Goal: Information Seeking & Learning: Learn about a topic

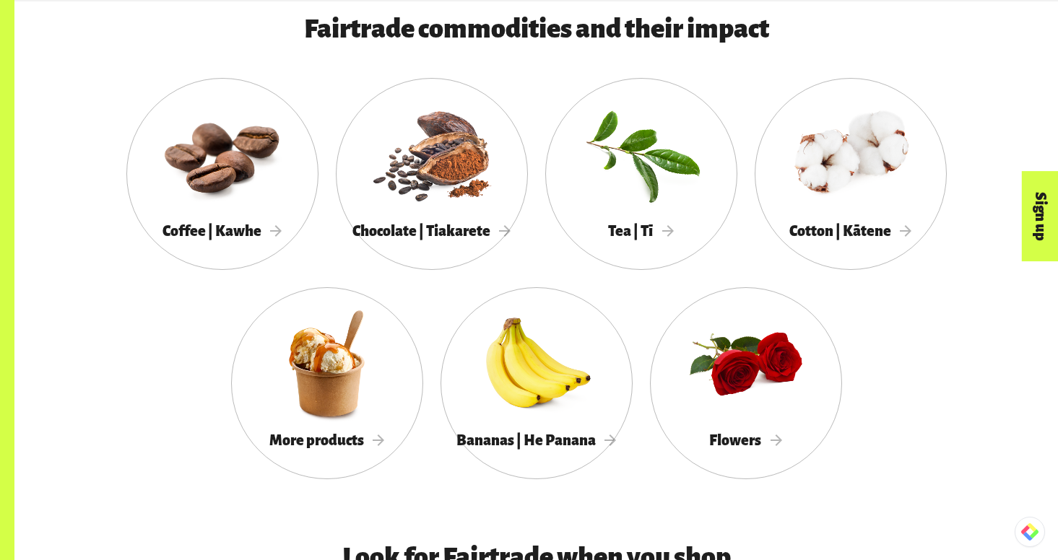
scroll to position [1301, 0]
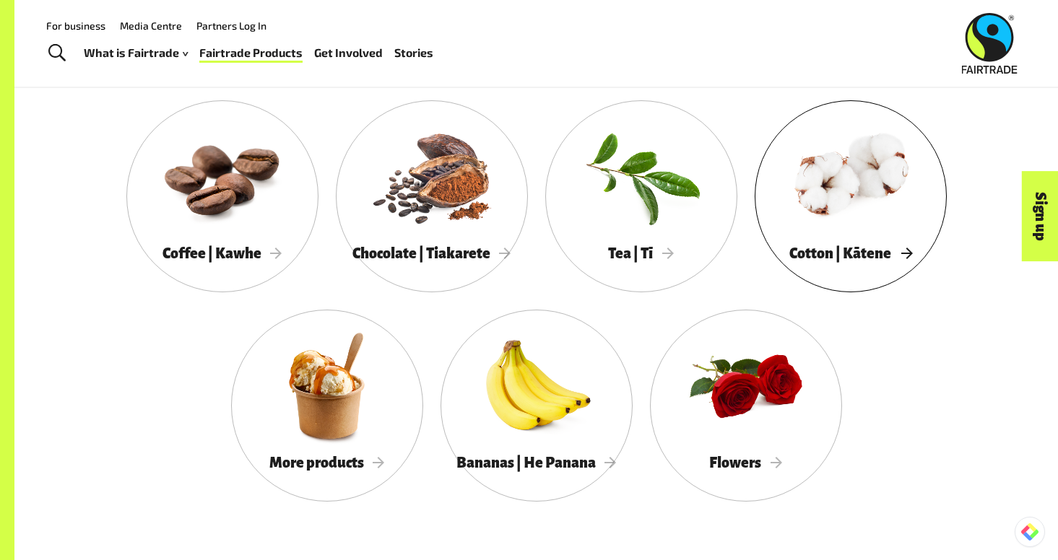
click at [823, 235] on div at bounding box center [851, 176] width 192 height 125
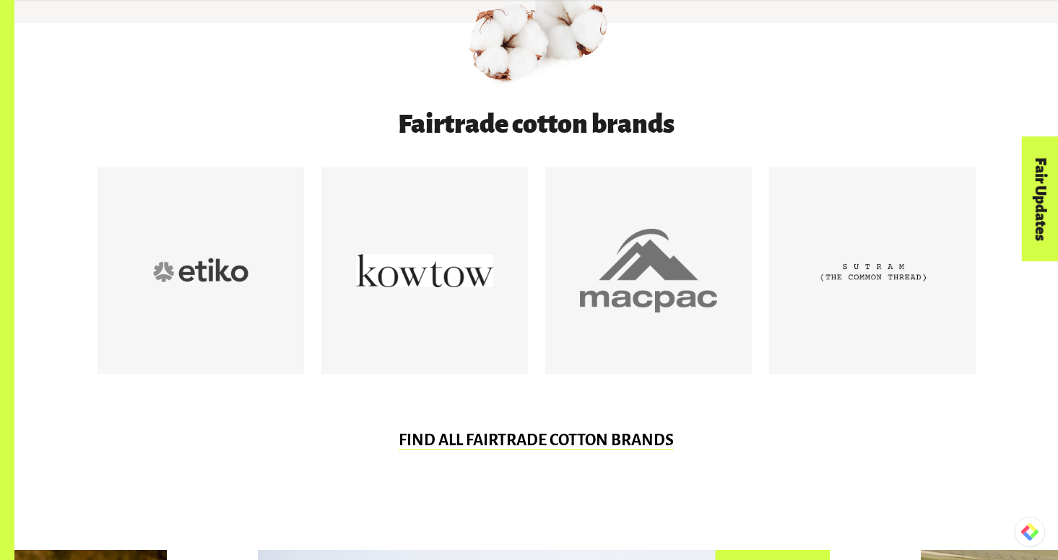
scroll to position [737, 0]
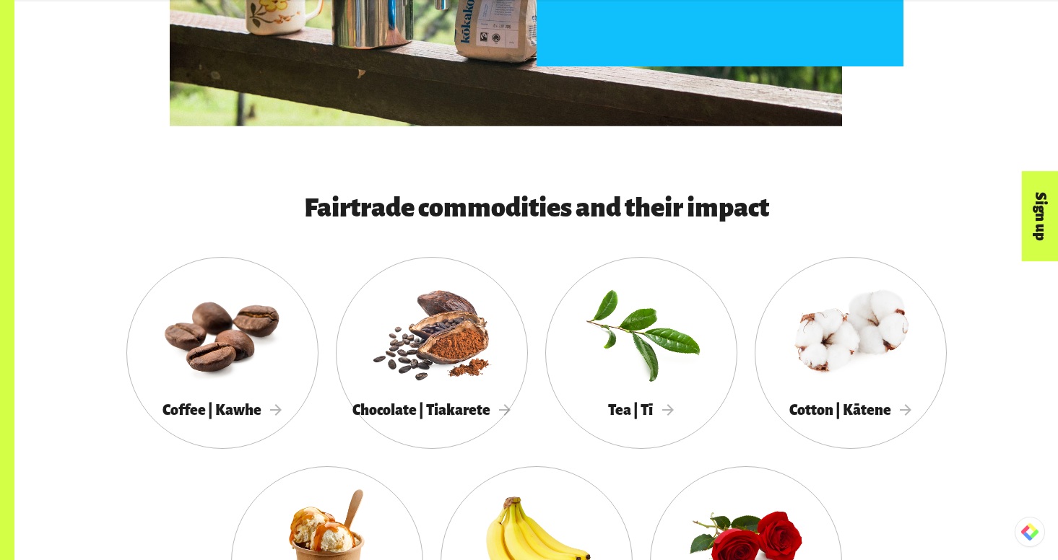
scroll to position [1150, 0]
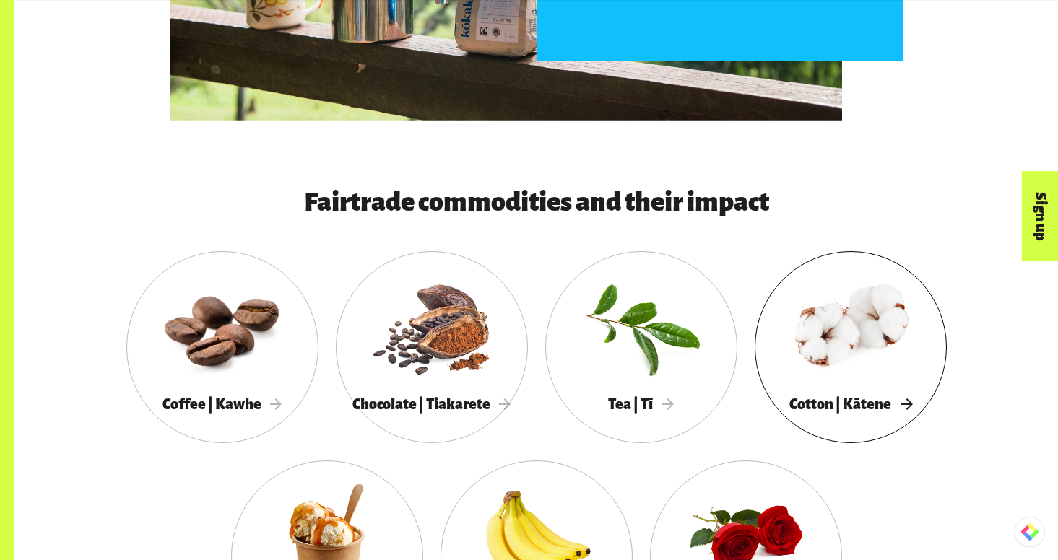
click at [877, 407] on span "Cotton | Kātene" at bounding box center [850, 404] width 123 height 16
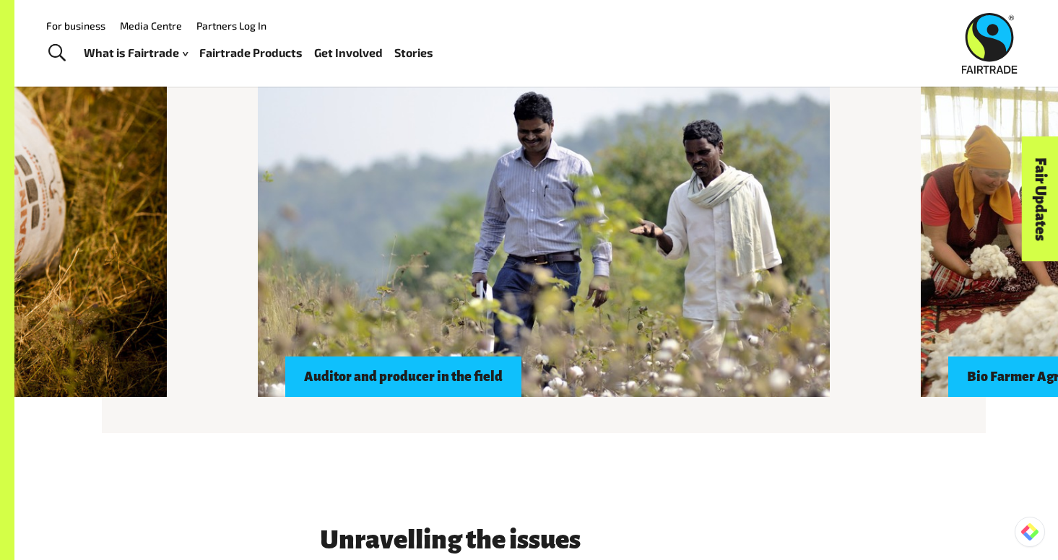
scroll to position [1257, 0]
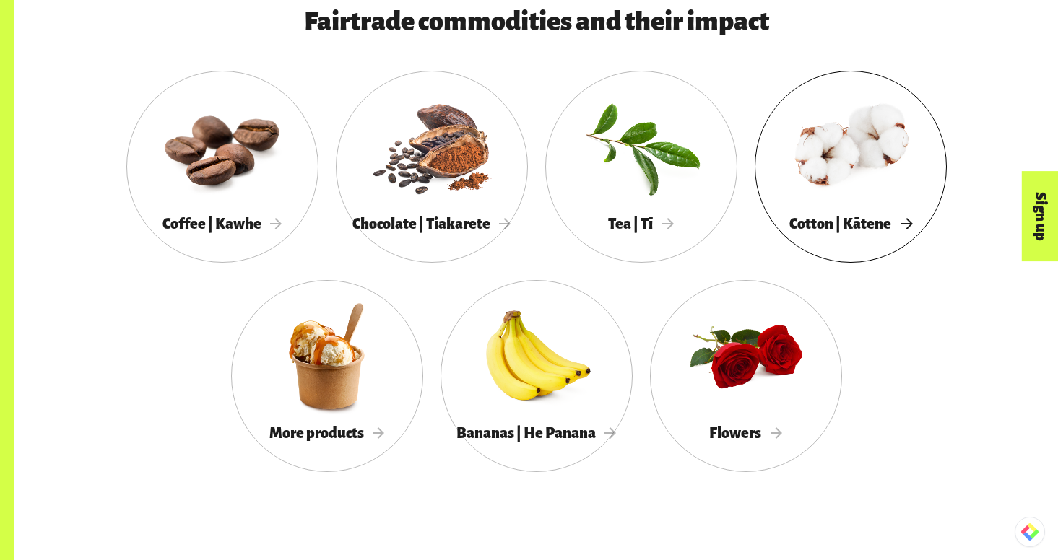
click at [812, 185] on div at bounding box center [851, 146] width 192 height 125
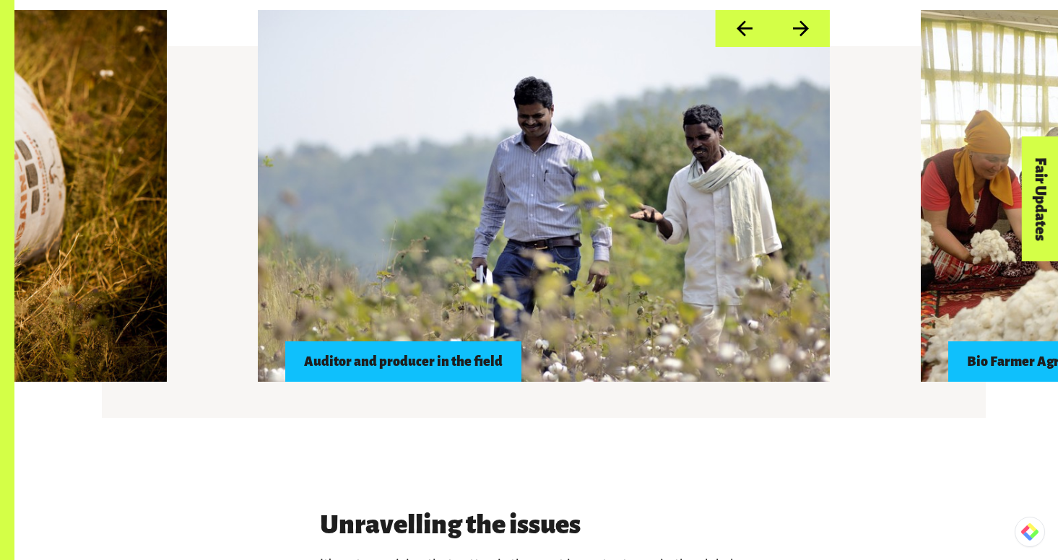
scroll to position [1281, 0]
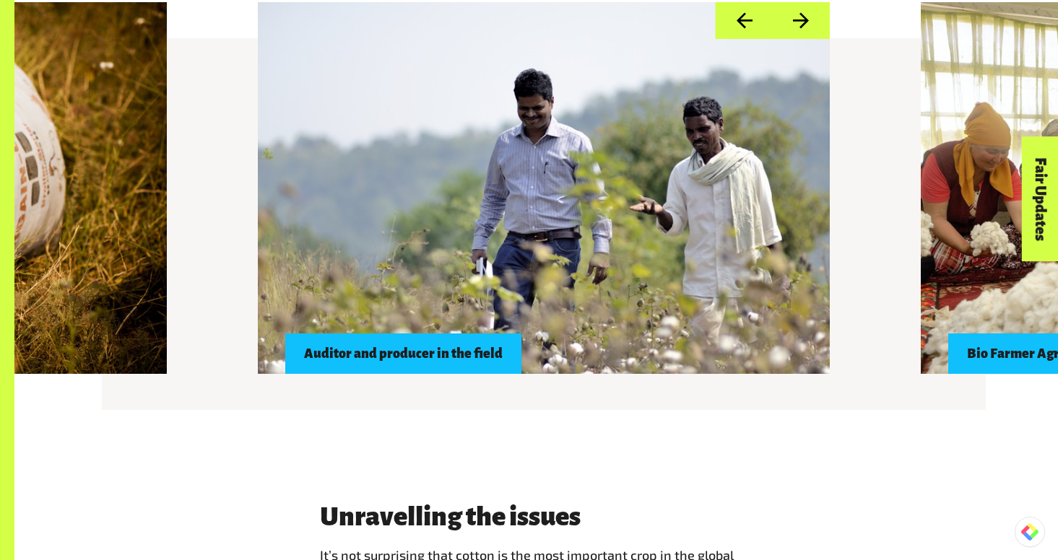
click at [672, 294] on div at bounding box center [544, 188] width 572 height 372
click at [465, 357] on div "Auditor and producer in the field" at bounding box center [403, 354] width 236 height 40
click at [433, 335] on div "Auditor and producer in the field" at bounding box center [403, 354] width 236 height 40
click at [489, 222] on div at bounding box center [544, 188] width 572 height 372
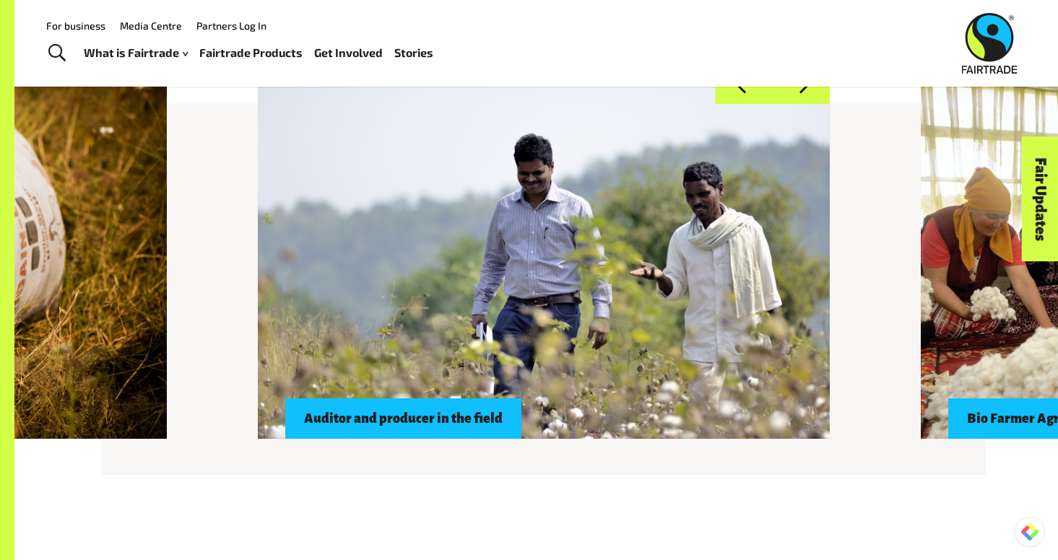
scroll to position [1215, 0]
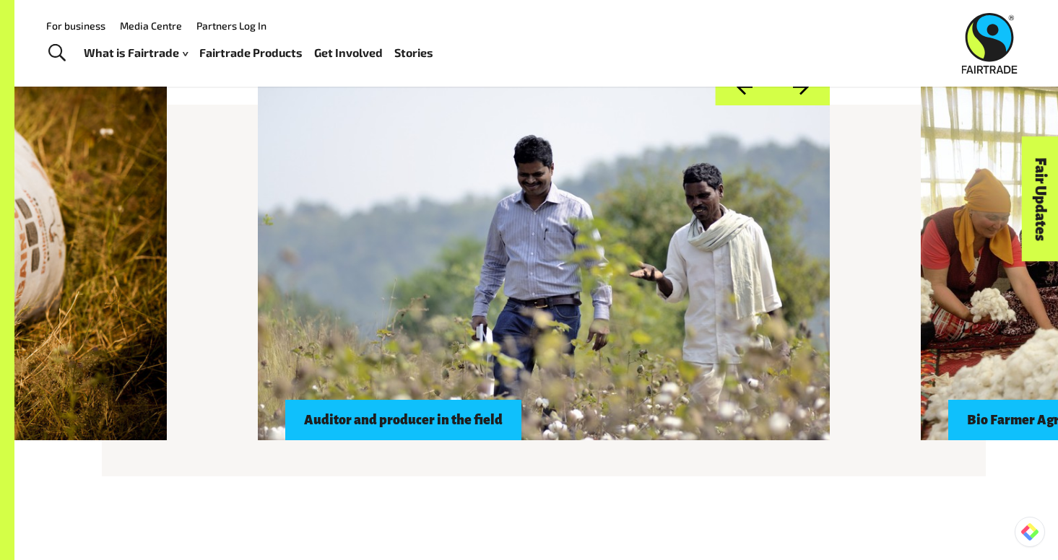
click at [489, 222] on div at bounding box center [544, 255] width 572 height 372
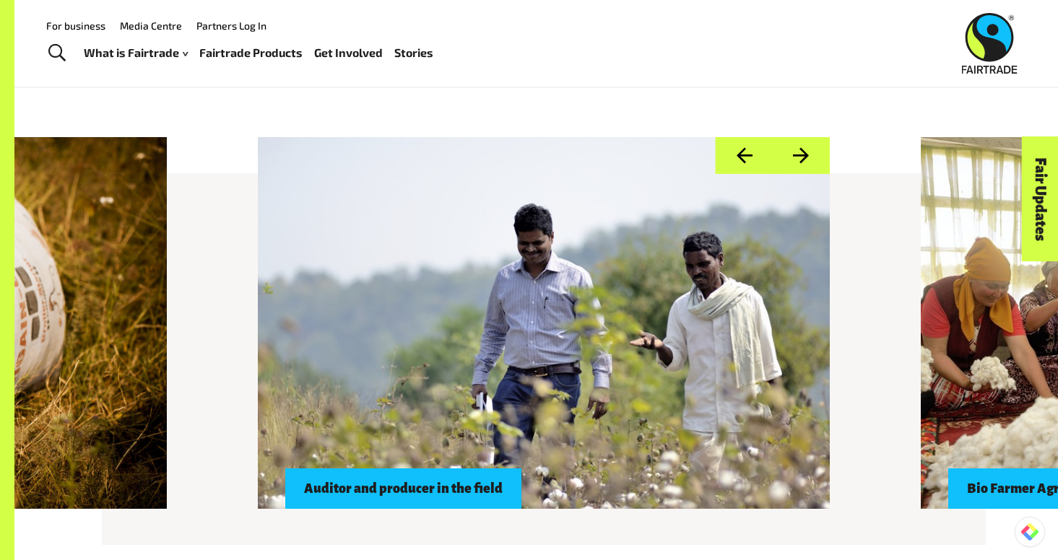
scroll to position [1142, 0]
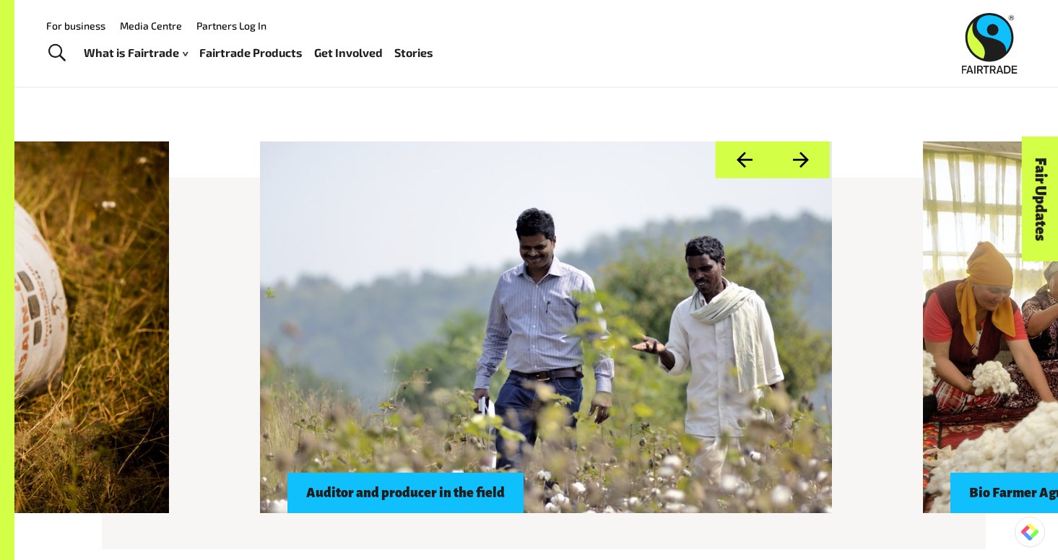
drag, startPoint x: 555, startPoint y: 207, endPoint x: 564, endPoint y: 207, distance: 9.4
click at [555, 207] on div at bounding box center [546, 328] width 572 height 372
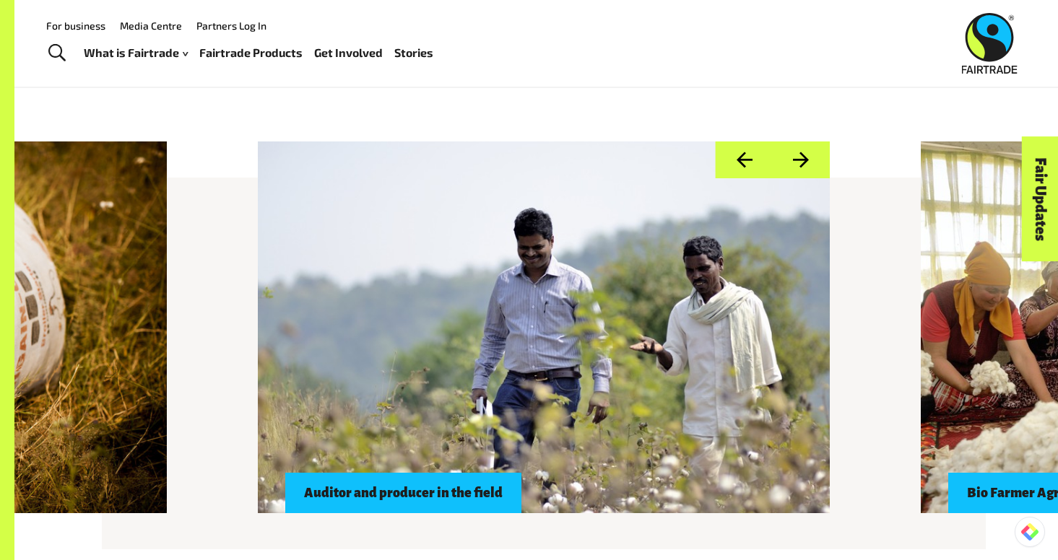
click at [810, 165] on button "Next" at bounding box center [800, 160] width 57 height 37
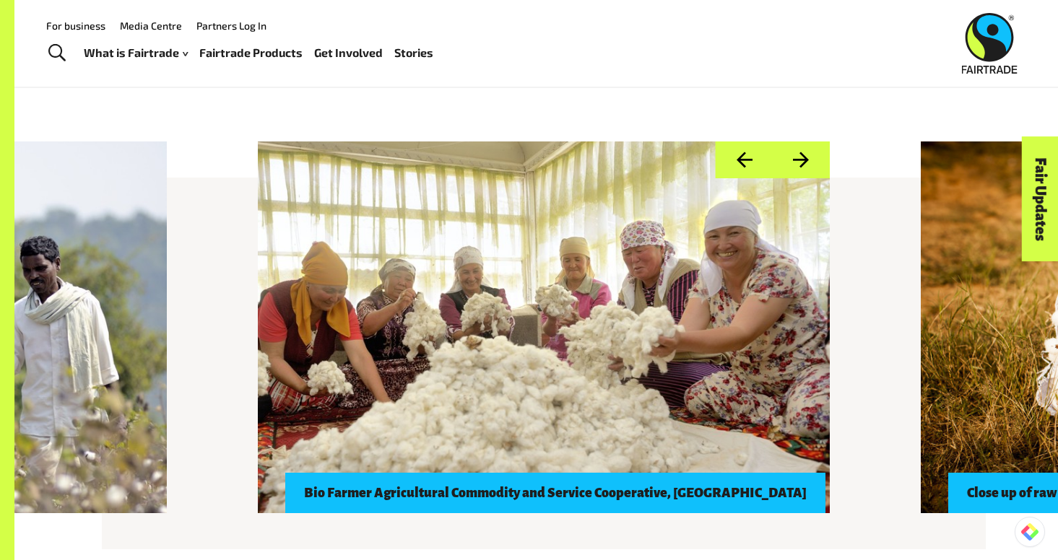
click at [810, 165] on button "Next" at bounding box center [800, 160] width 57 height 37
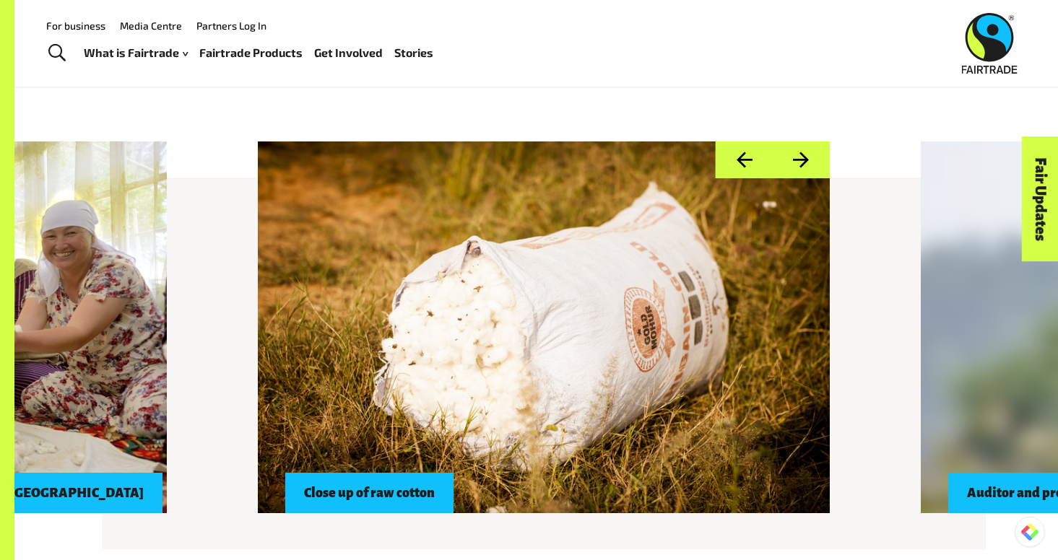
click at [810, 165] on button "Next" at bounding box center [800, 160] width 57 height 37
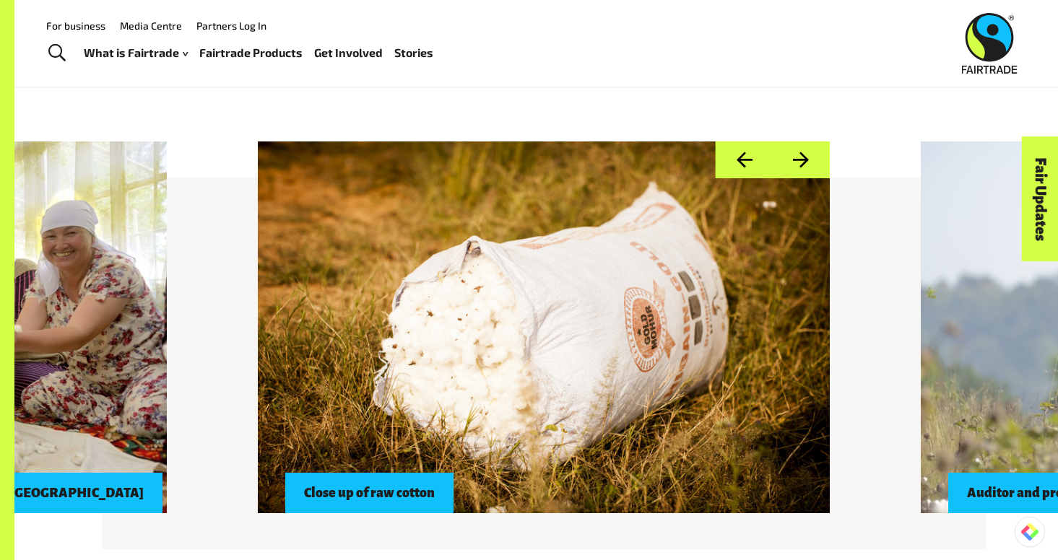
click at [810, 165] on button "Next" at bounding box center [800, 160] width 57 height 37
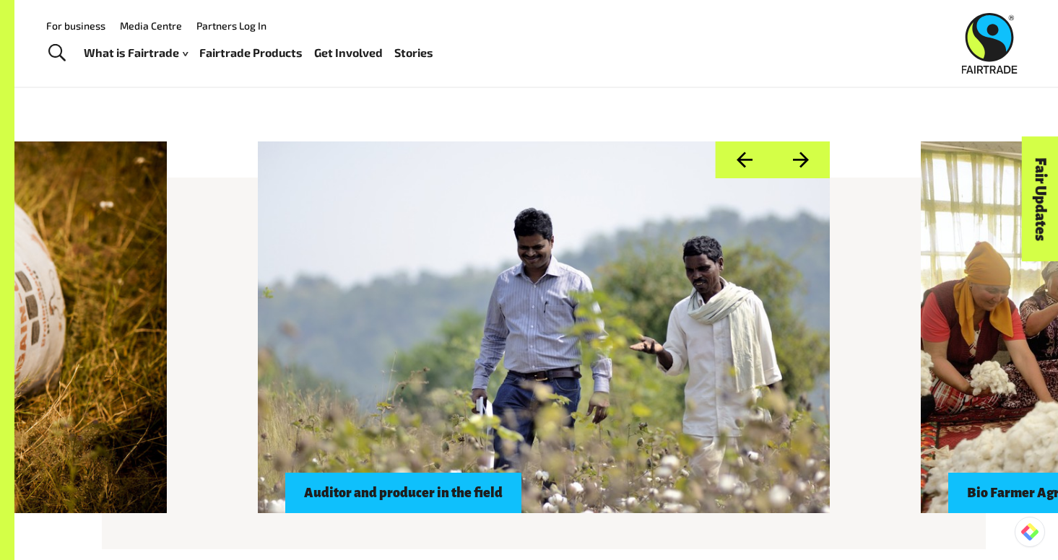
click at [810, 165] on button "Next" at bounding box center [800, 160] width 57 height 37
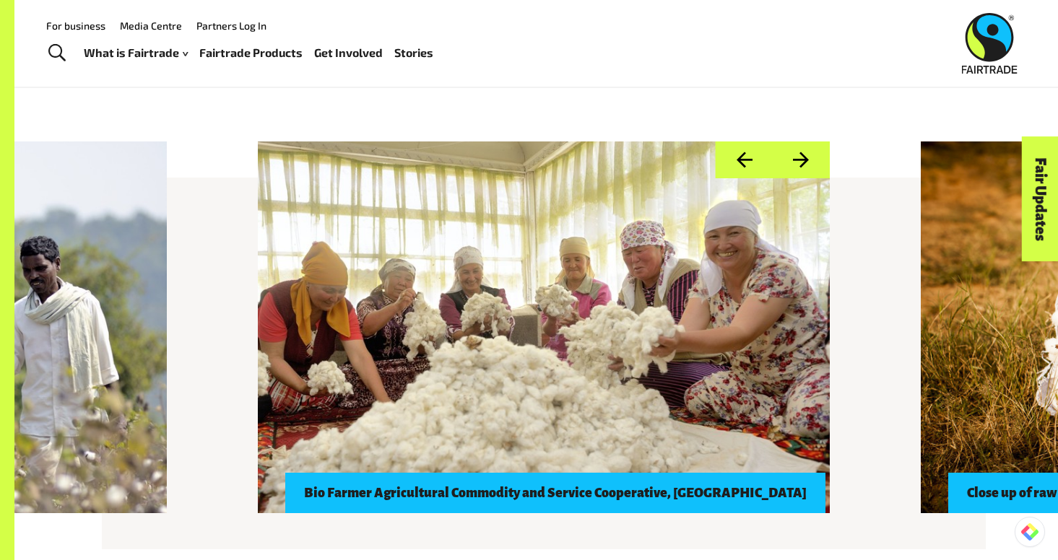
click at [425, 370] on div at bounding box center [545, 328] width 572 height 372
drag, startPoint x: 436, startPoint y: 461, endPoint x: 438, endPoint y: 435, distance: 26.0
click at [438, 435] on div at bounding box center [544, 328] width 572 height 372
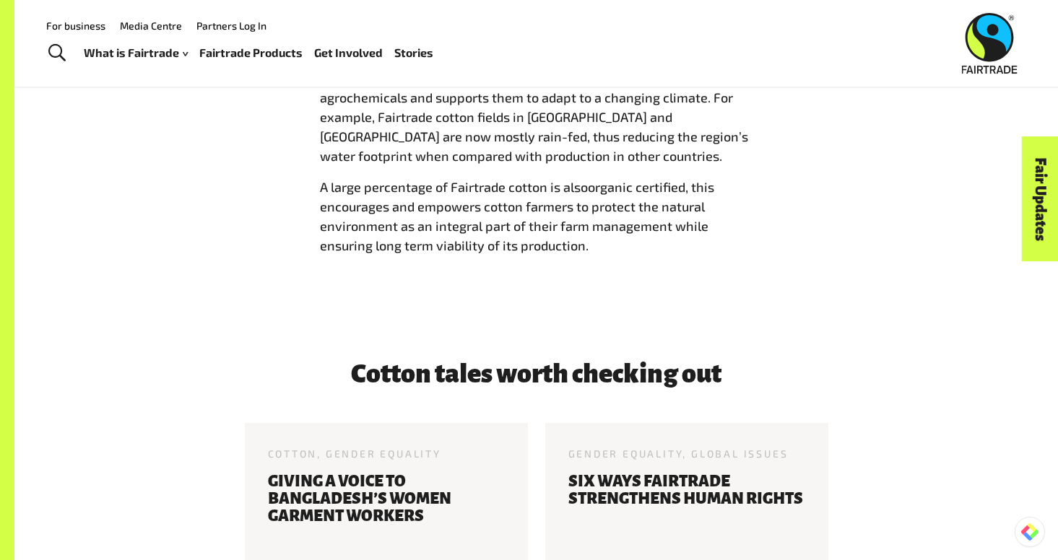
scroll to position [2758, 0]
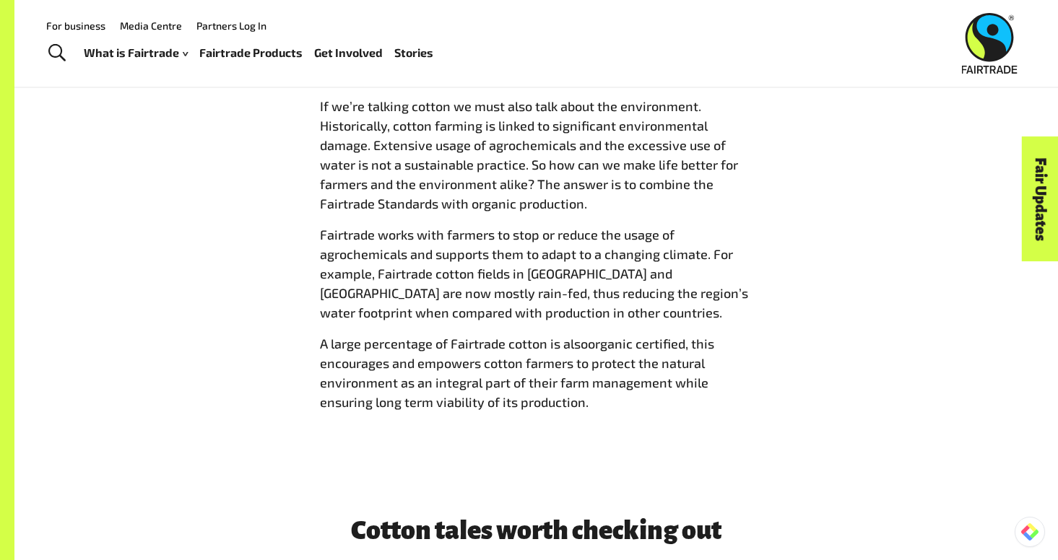
drag, startPoint x: 607, startPoint y: 401, endPoint x: 340, endPoint y: 100, distance: 401.6
click at [340, 101] on span "If we’re talking cotton we must also talk about the environment. Historically, …" at bounding box center [536, 255] width 433 height 316
click at [340, 100] on span "If we’re talking cotton we must also talk about the environment. Historically, …" at bounding box center [529, 154] width 418 height 113
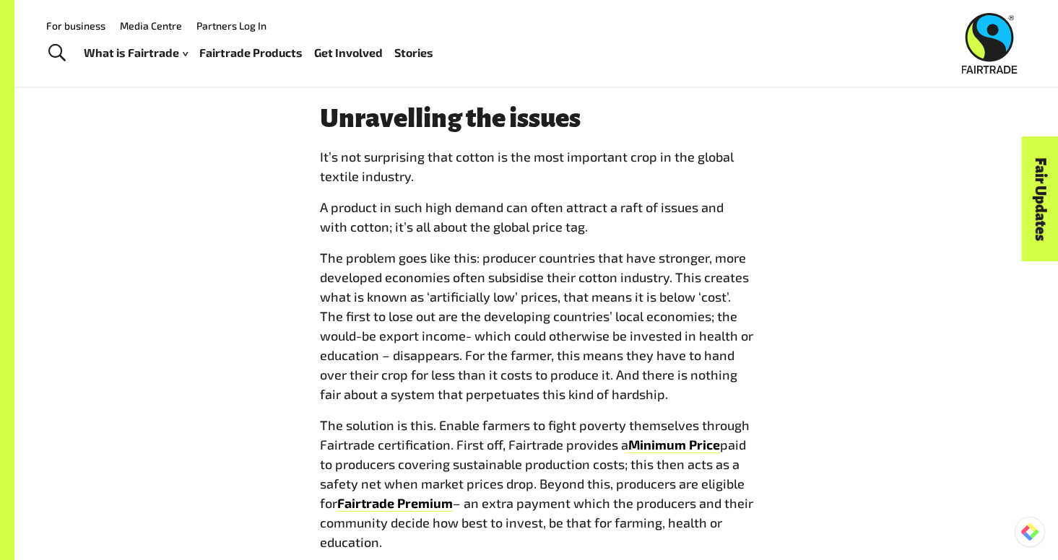
scroll to position [1668, 0]
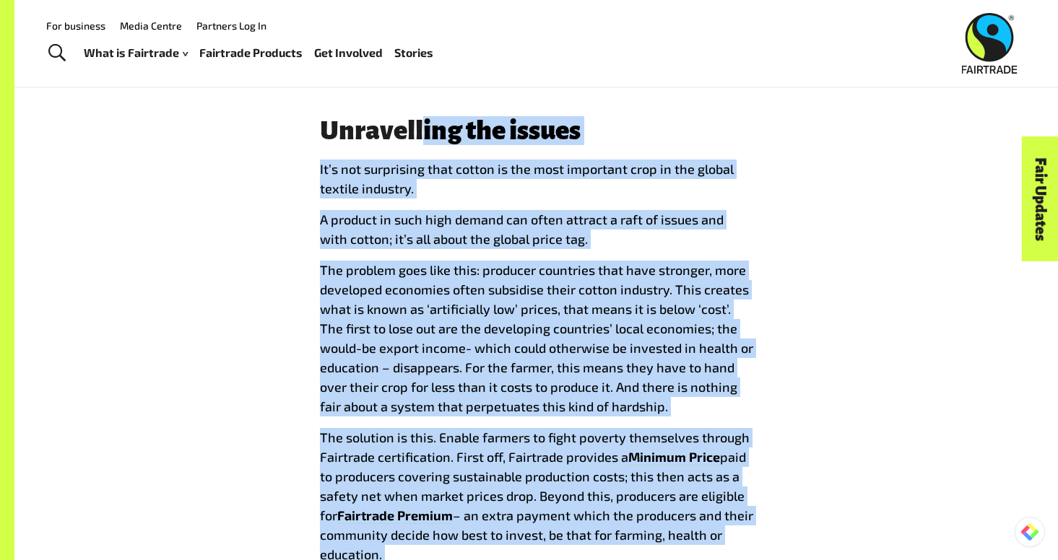
drag, startPoint x: 387, startPoint y: 550, endPoint x: 420, endPoint y: 147, distance: 405.1
click at [420, 147] on div "Unravelling the issues I t’s not surprising that cotton is the most important c…" at bounding box center [536, 346] width 451 height 460
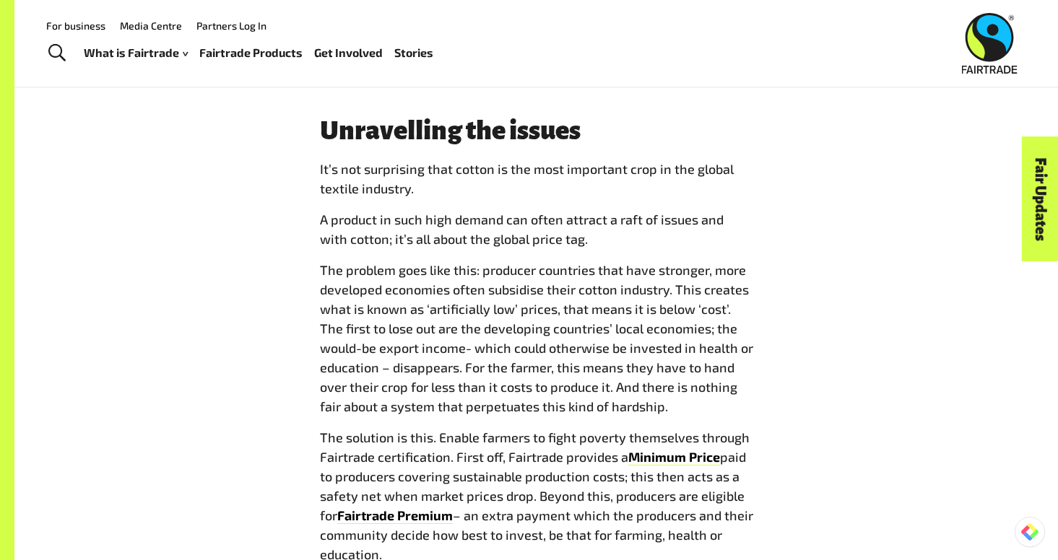
click at [322, 152] on div "Unravelling the issues I t’s not surprising that cotton is the most important c…" at bounding box center [536, 346] width 451 height 460
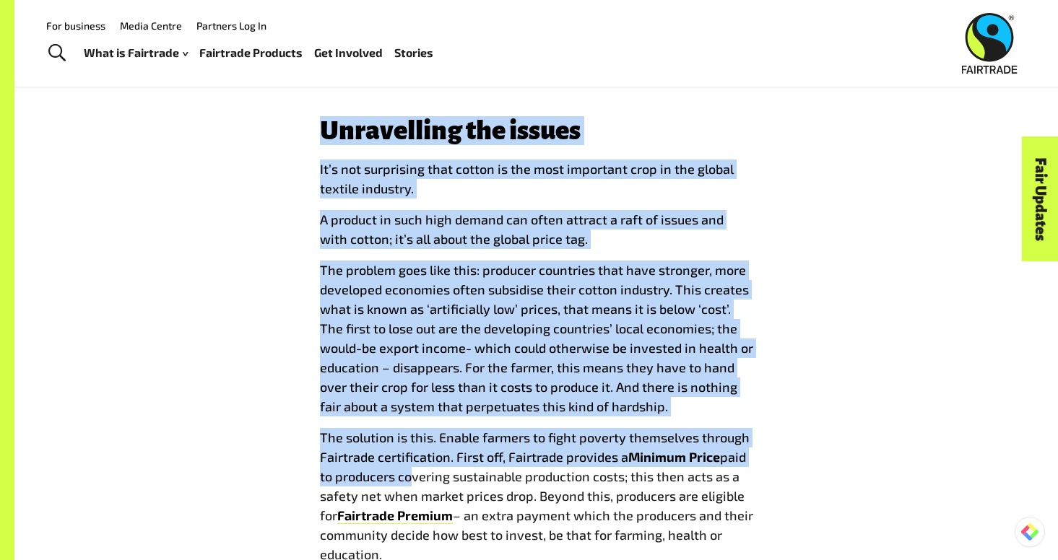
drag, startPoint x: 322, startPoint y: 141, endPoint x: 407, endPoint y: 476, distance: 345.6
click at [407, 476] on div "Unravelling the issues I t’s not surprising that cotton is the most important c…" at bounding box center [536, 346] width 451 height 460
click at [407, 476] on span "paid to producers covering sustainable production costs; this then acts as a sa…" at bounding box center [533, 486] width 426 height 74
